Goal: Information Seeking & Learning: Check status

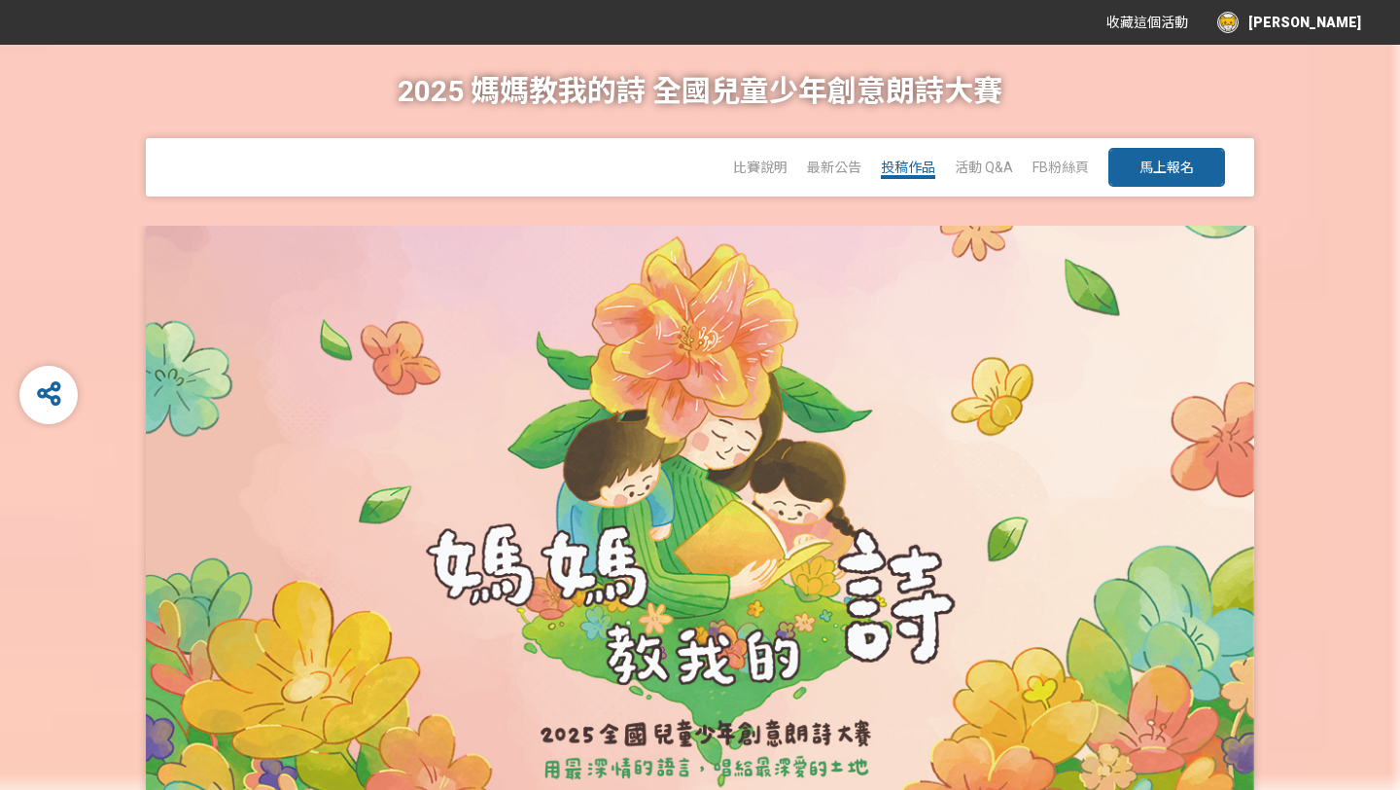
click at [917, 167] on span "投稿作品" at bounding box center [908, 167] width 54 height 16
